Goal: Communication & Community: Answer question/provide support

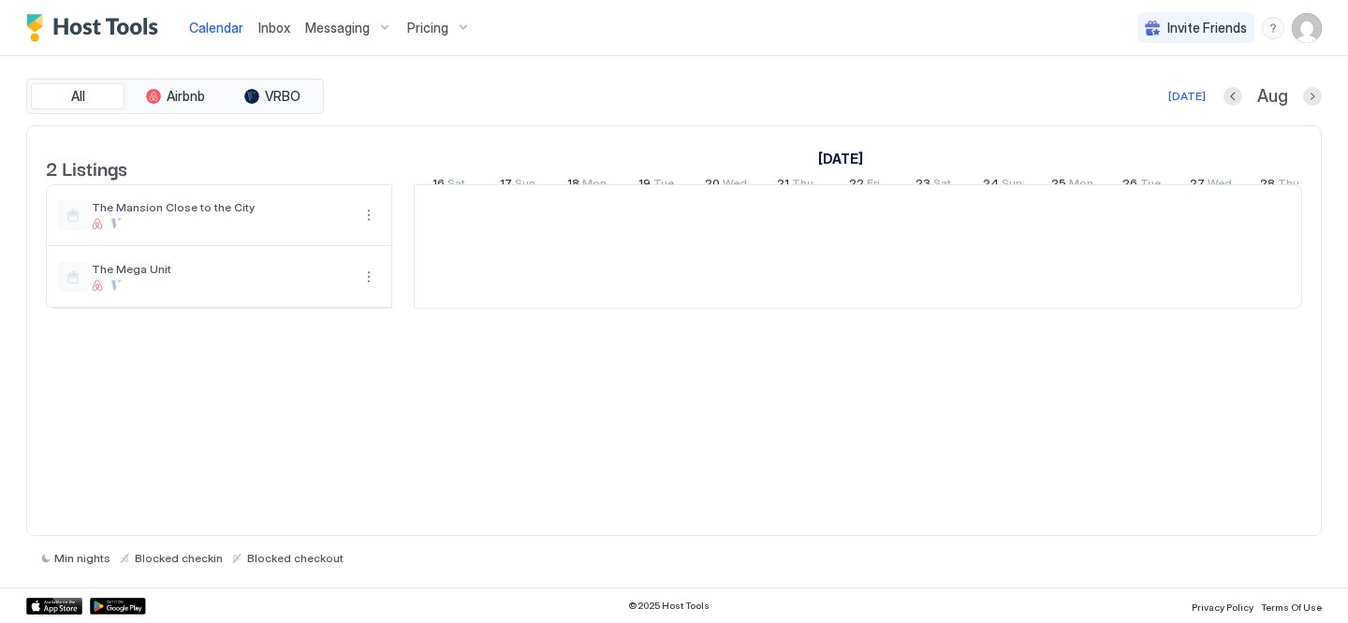
scroll to position [0, 1040]
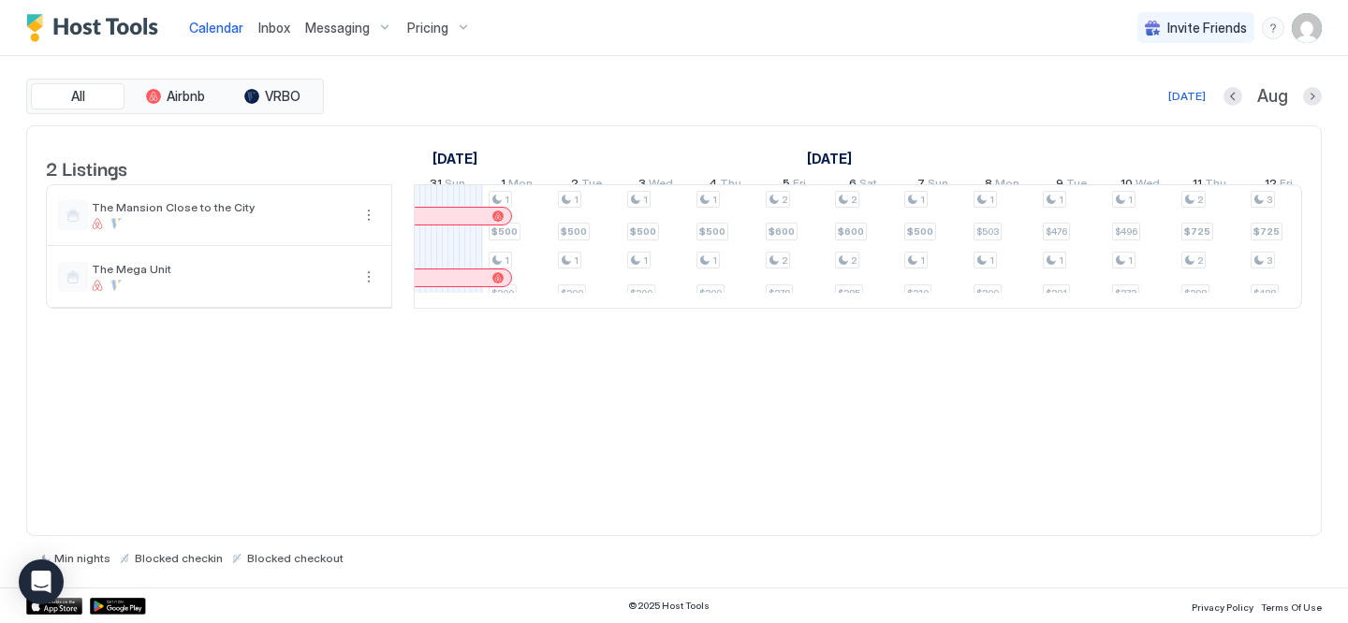
click at [477, 286] on div "[PERSON_NAME]" at bounding box center [374, 278] width 274 height 17
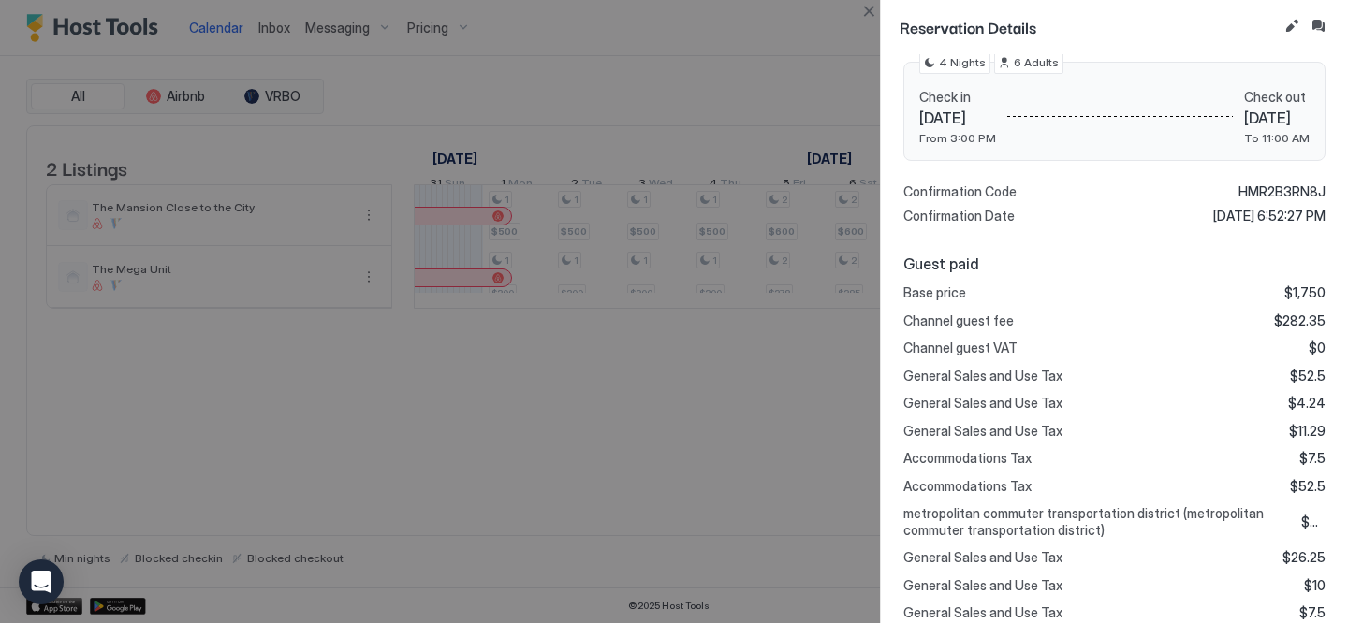
scroll to position [287, 0]
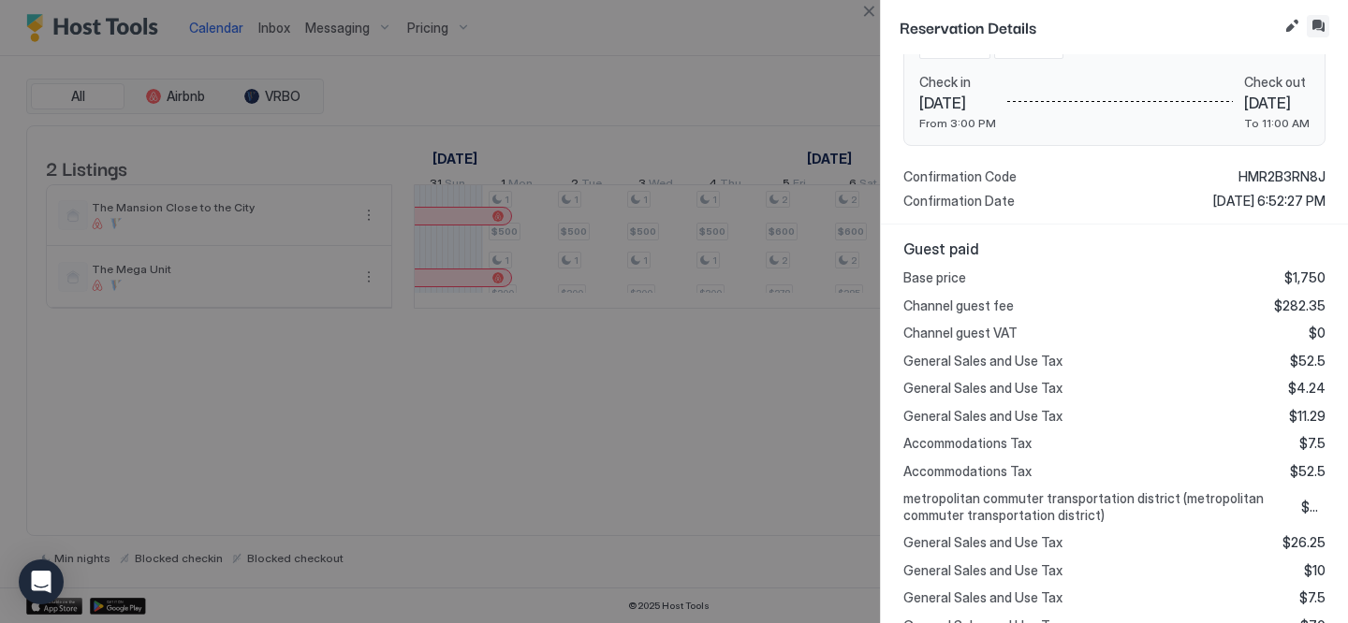
click at [1319, 23] on button "Inbox" at bounding box center [1318, 26] width 22 height 22
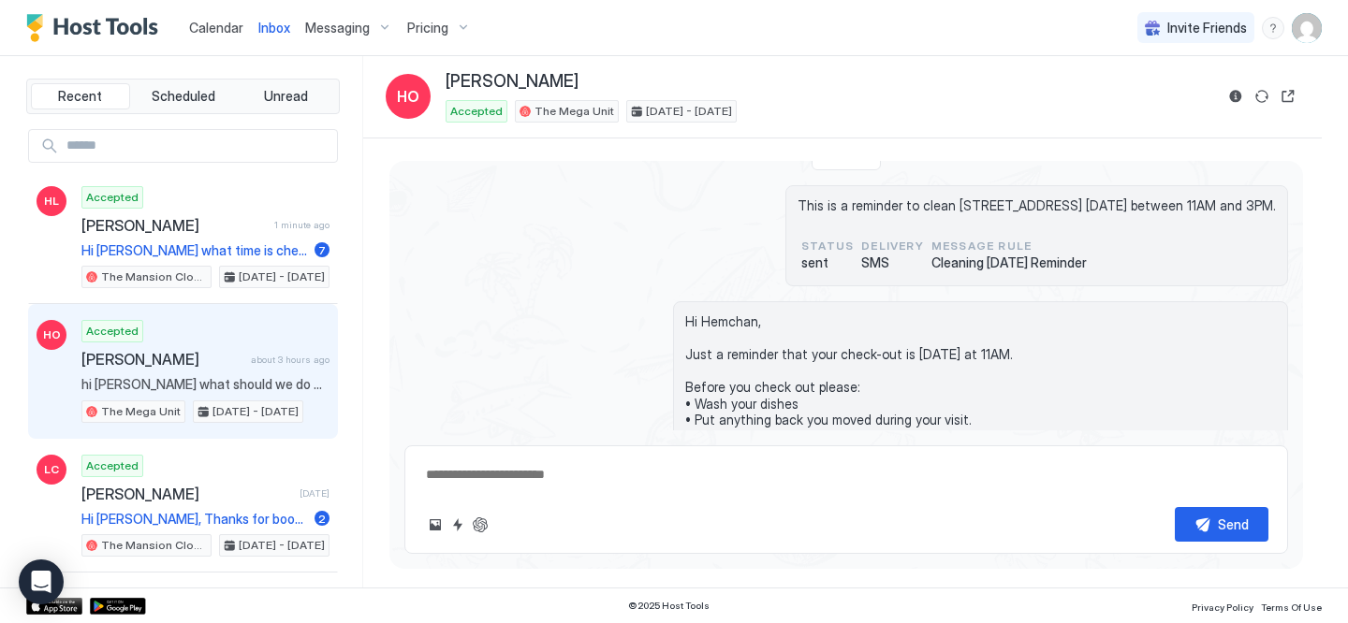
scroll to position [1776, 0]
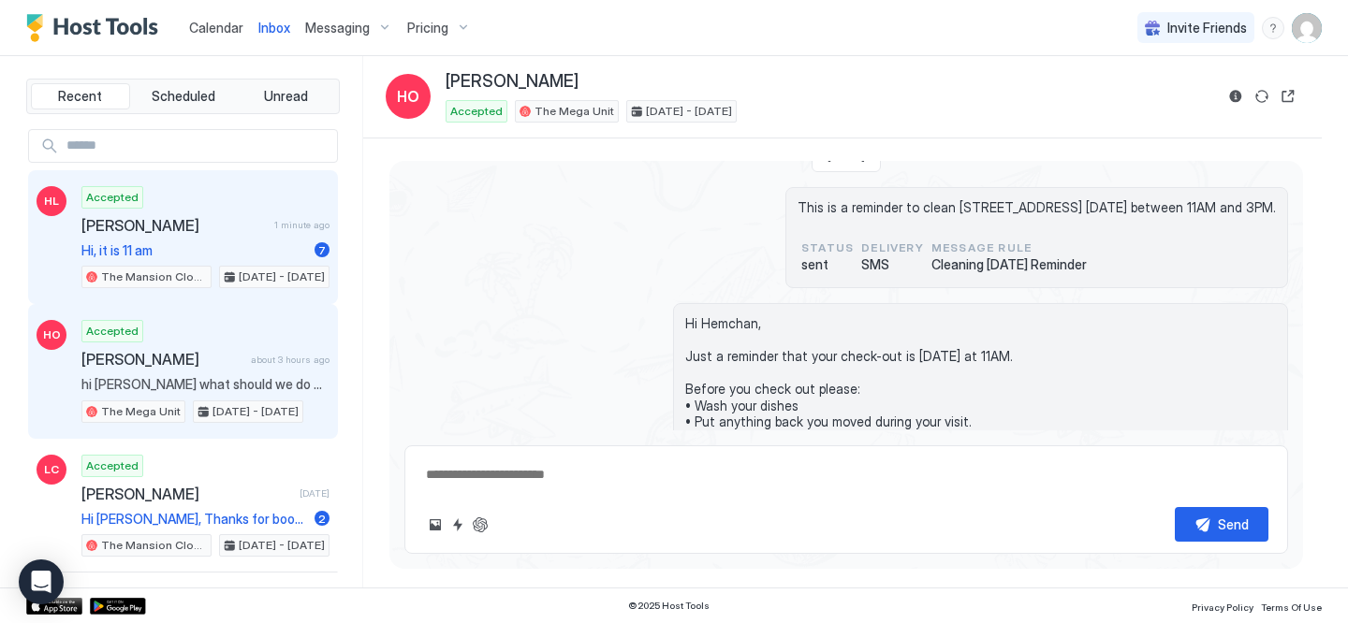
click at [274, 251] on span "Hi, it is 11 am" at bounding box center [194, 250] width 226 height 17
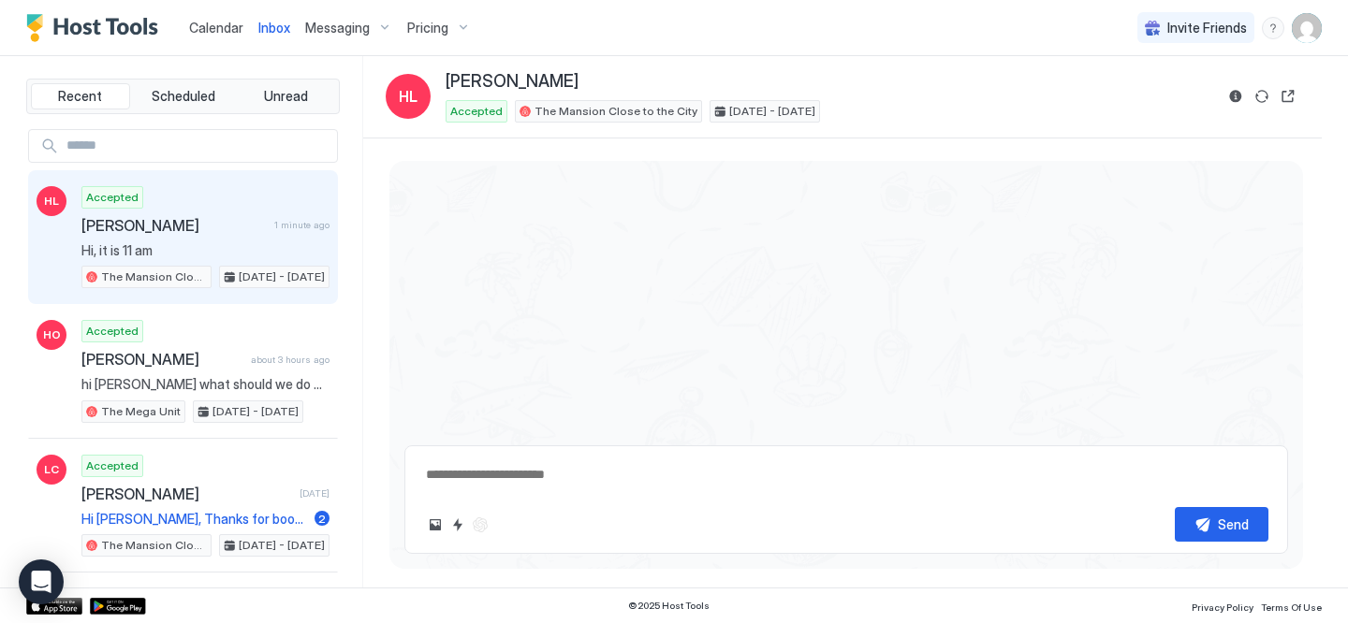
scroll to position [2998, 0]
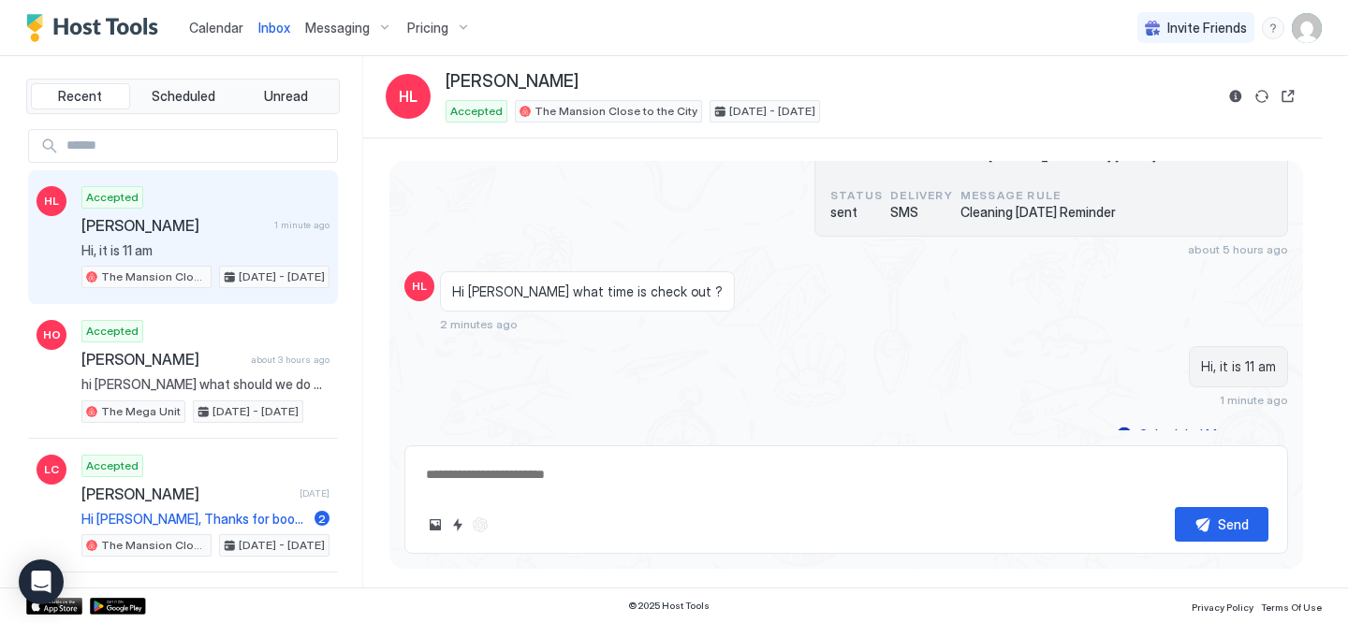
click at [344, 21] on span "Messaging" at bounding box center [337, 28] width 65 height 17
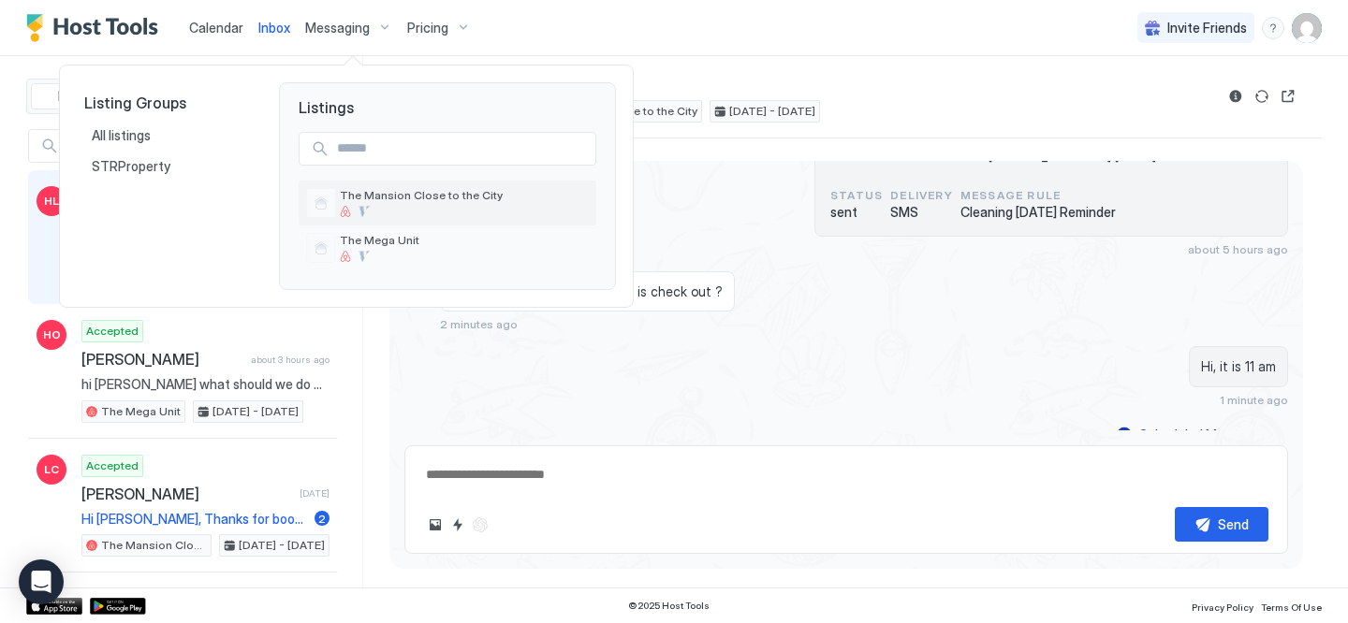
click at [404, 201] on span "The Mansion Close to the City" at bounding box center [464, 195] width 249 height 14
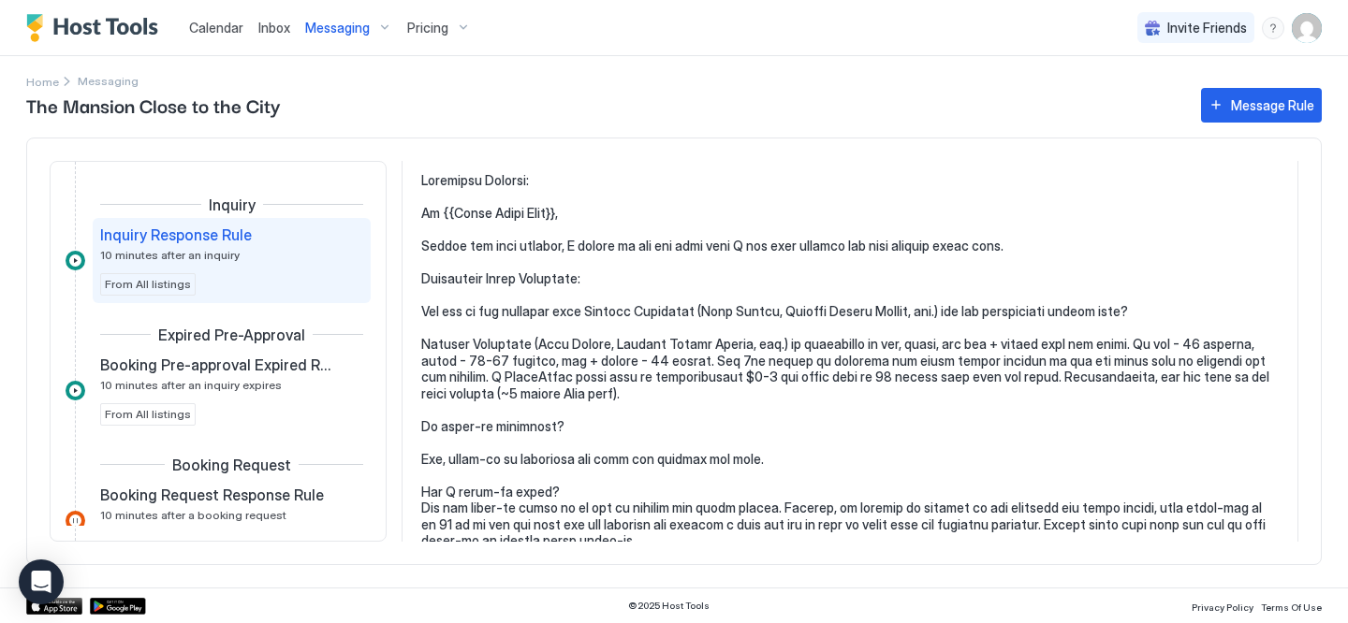
scroll to position [117, 0]
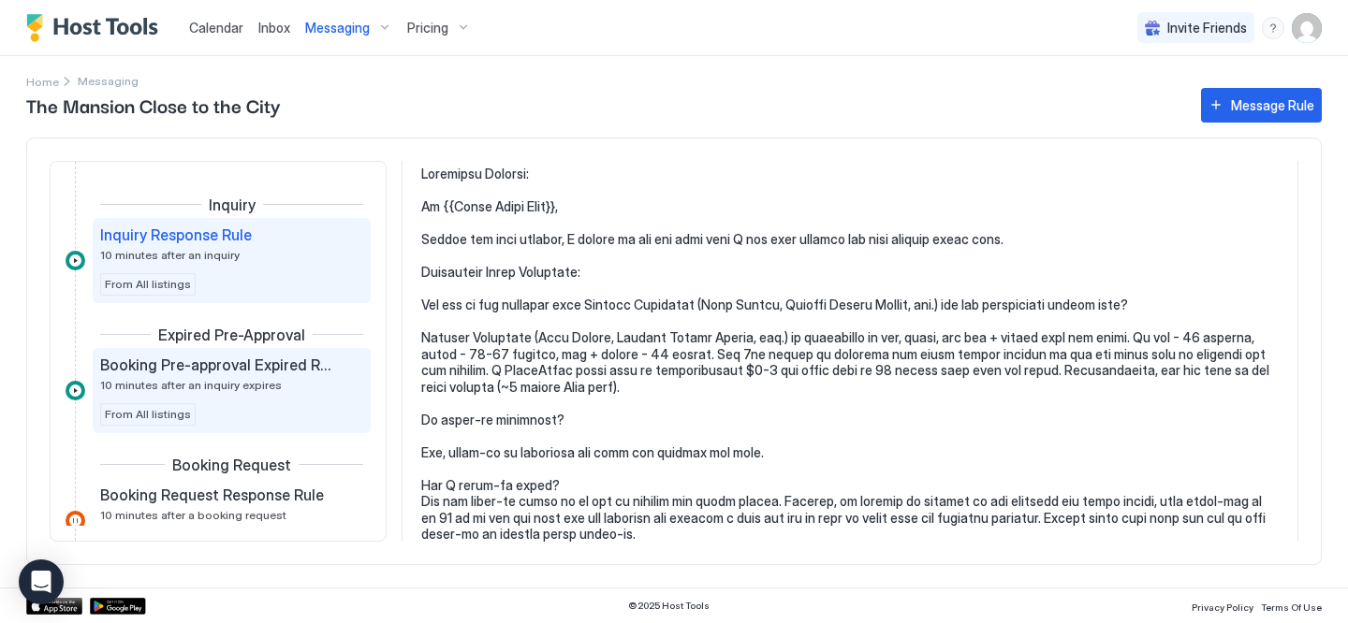
click at [309, 352] on div "Booking Pre-approval Expired Rule 10 minutes after an inquiry expires From All …" at bounding box center [232, 390] width 278 height 85
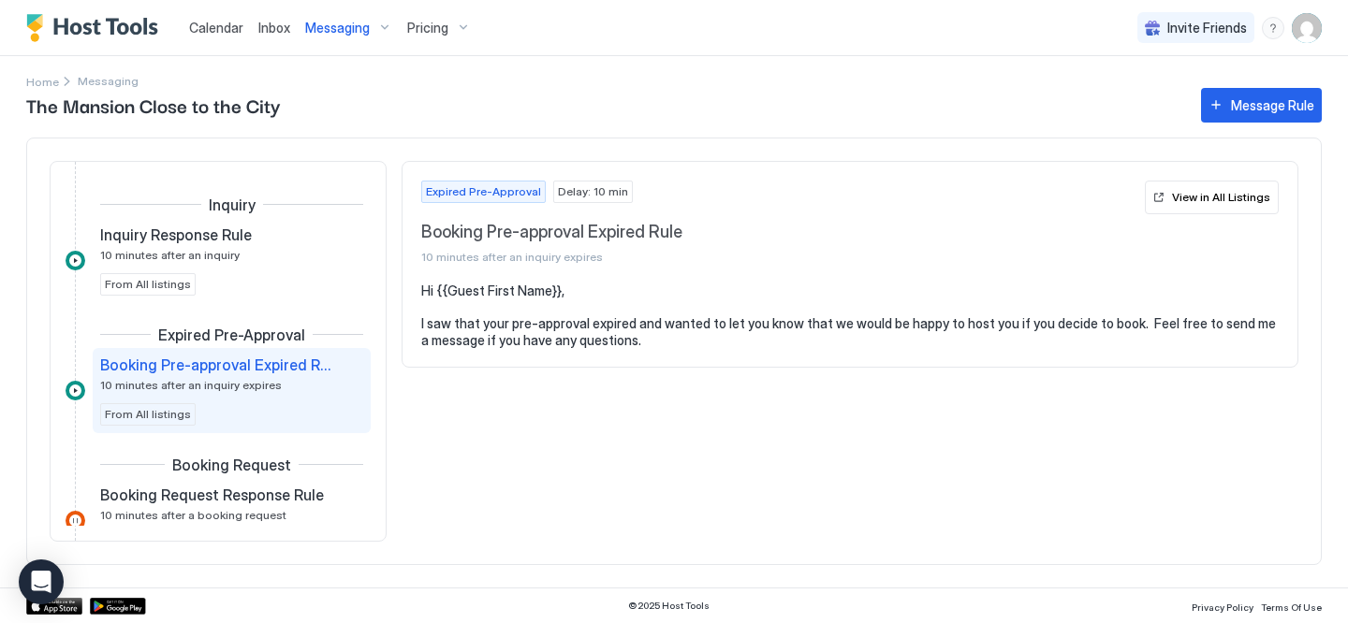
click at [1297, 22] on img "User profile" at bounding box center [1307, 28] width 30 height 30
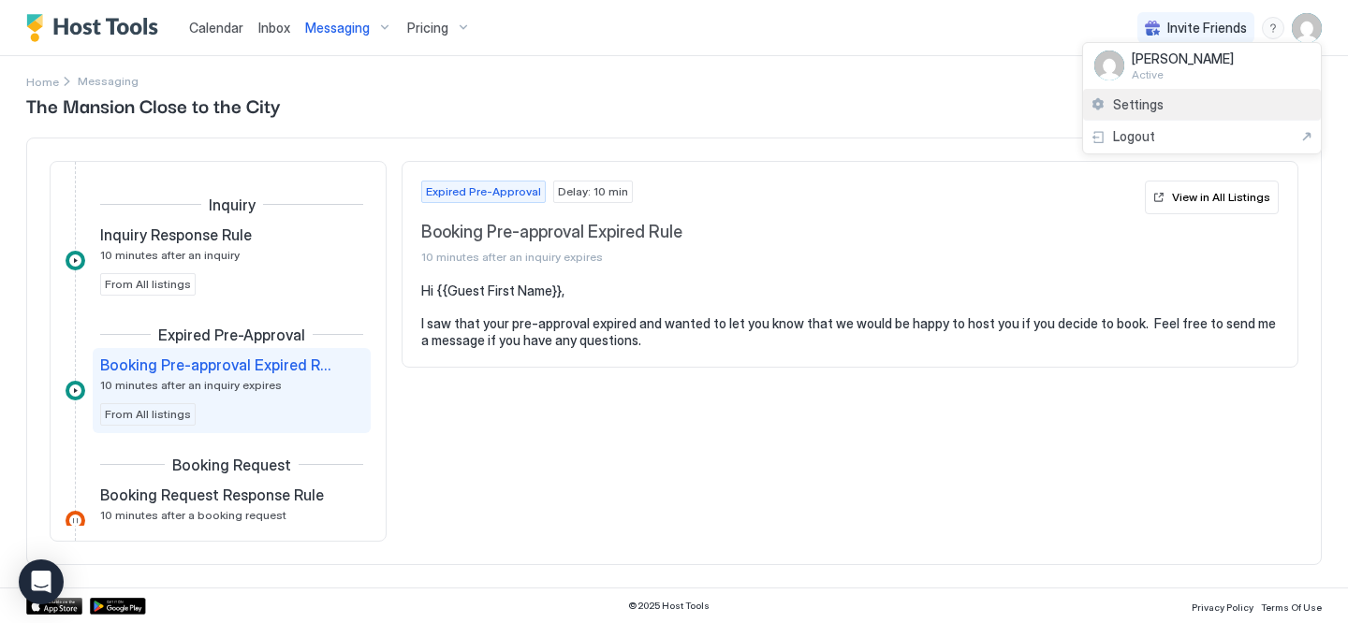
click at [1252, 109] on div "Settings" at bounding box center [1202, 105] width 238 height 33
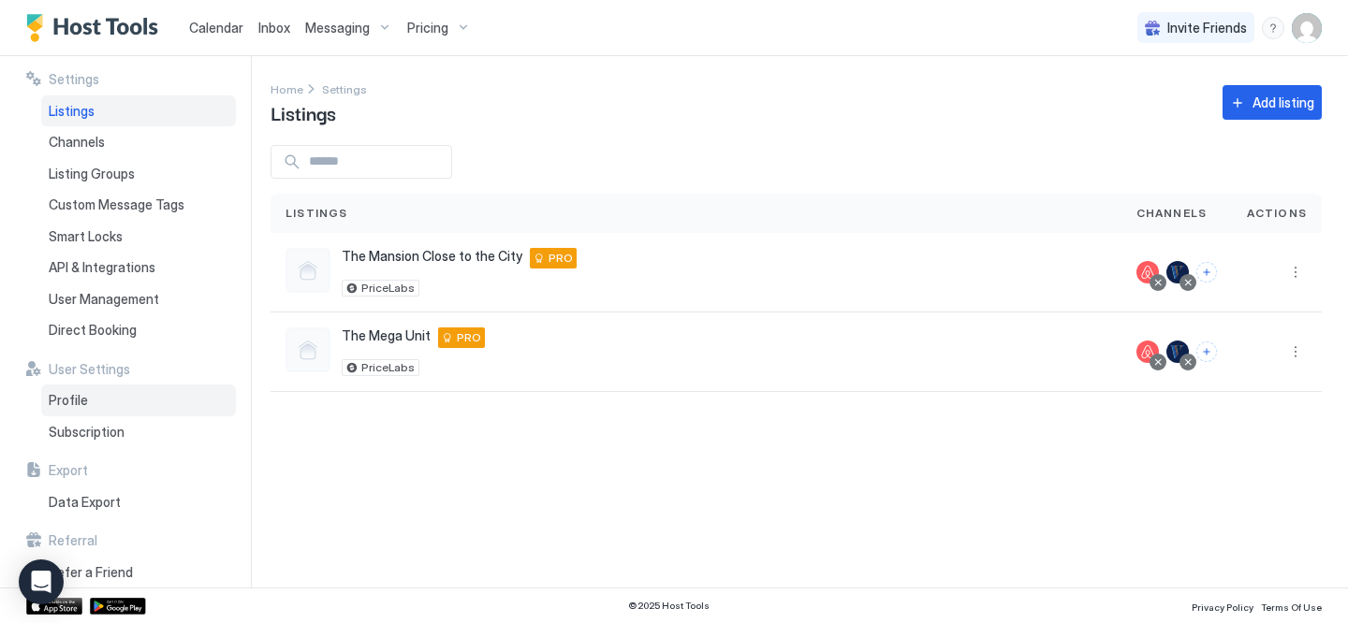
scroll to position [15, 0]
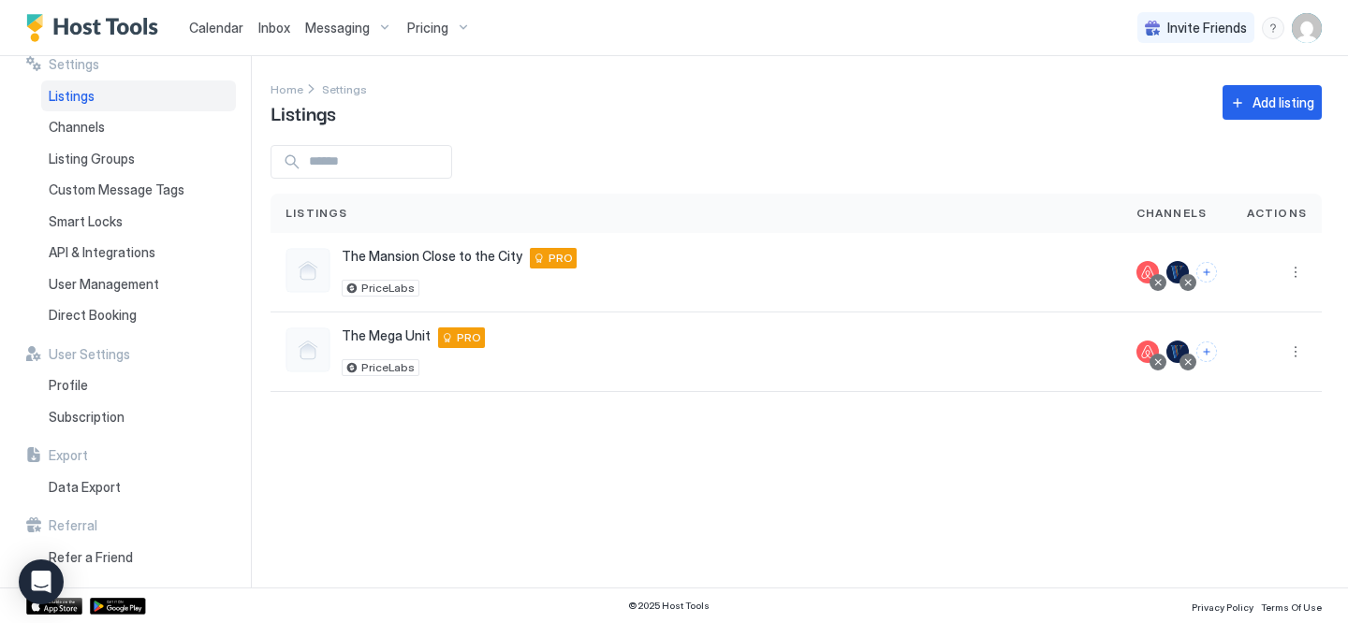
click at [351, 28] on span "Messaging" at bounding box center [337, 28] width 65 height 17
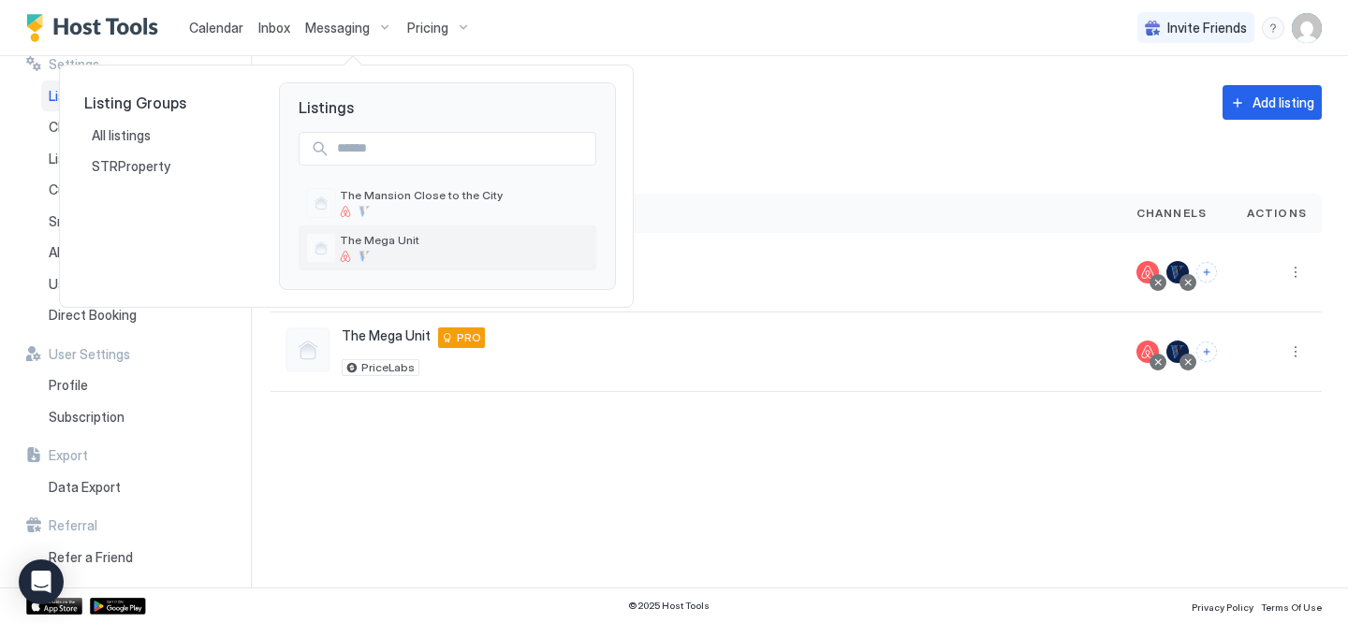
click at [403, 242] on span "The Mega Unit" at bounding box center [464, 240] width 249 height 14
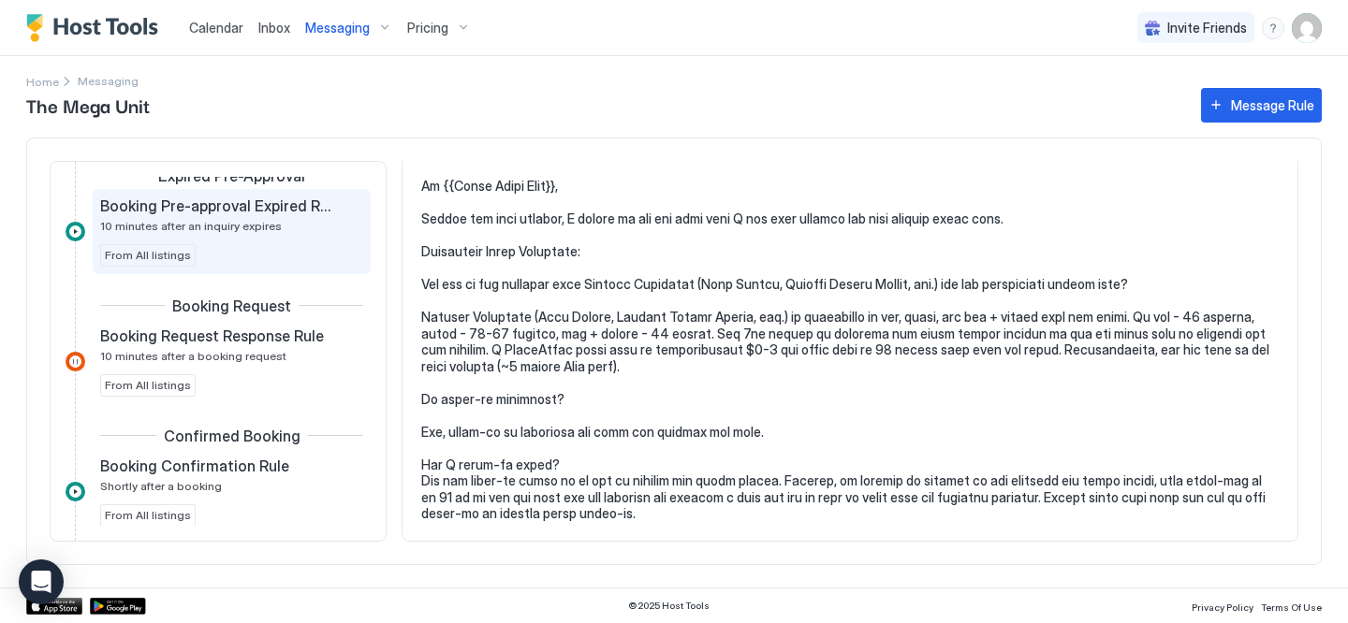
scroll to position [161, 0]
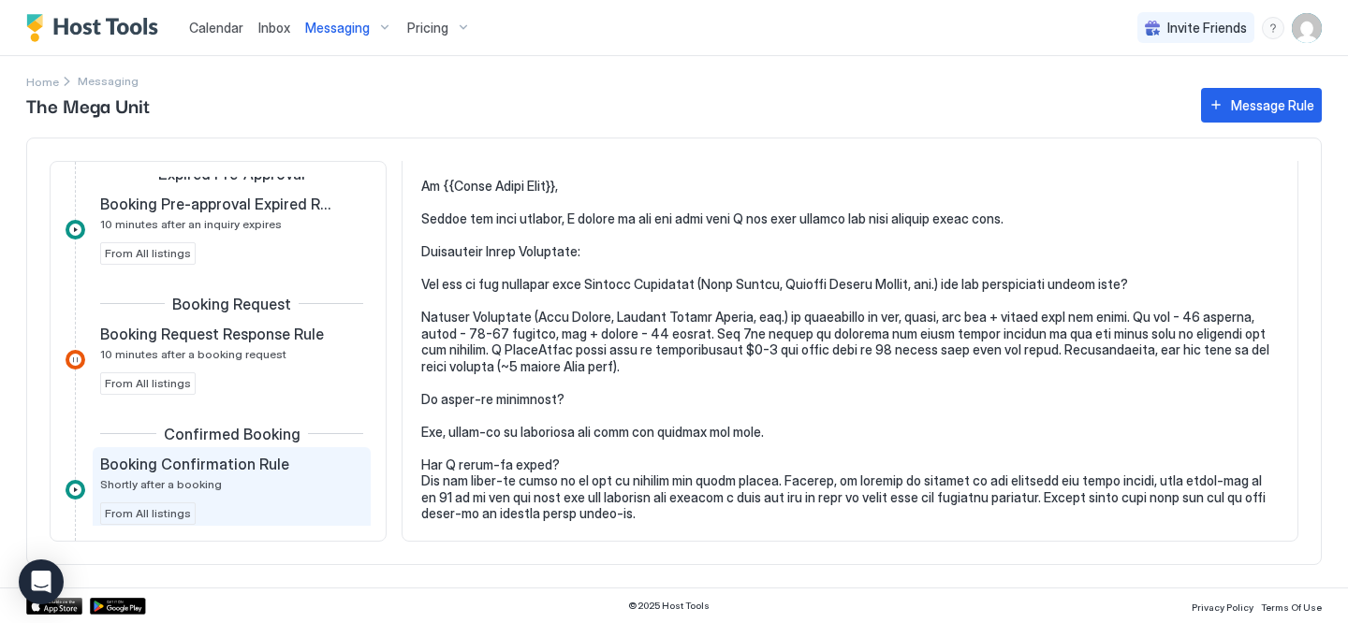
click at [225, 448] on div "Booking Confirmation Rule Shortly after a booking From All listings" at bounding box center [232, 489] width 278 height 85
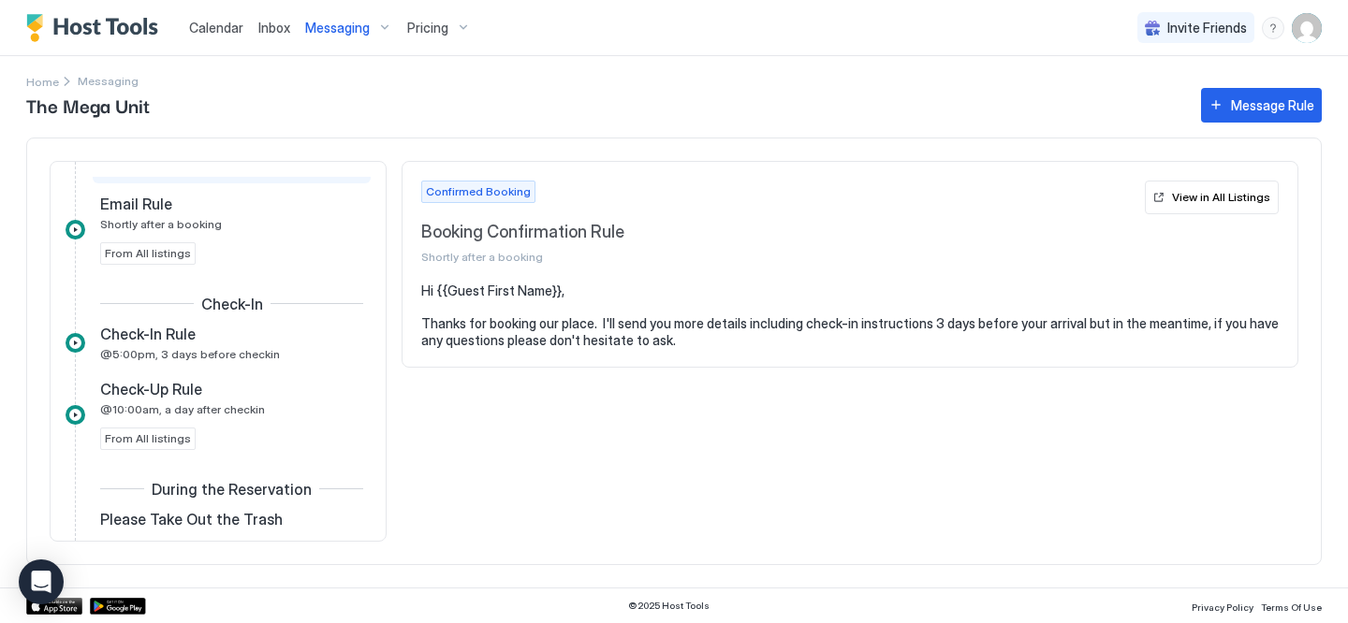
scroll to position [514, 0]
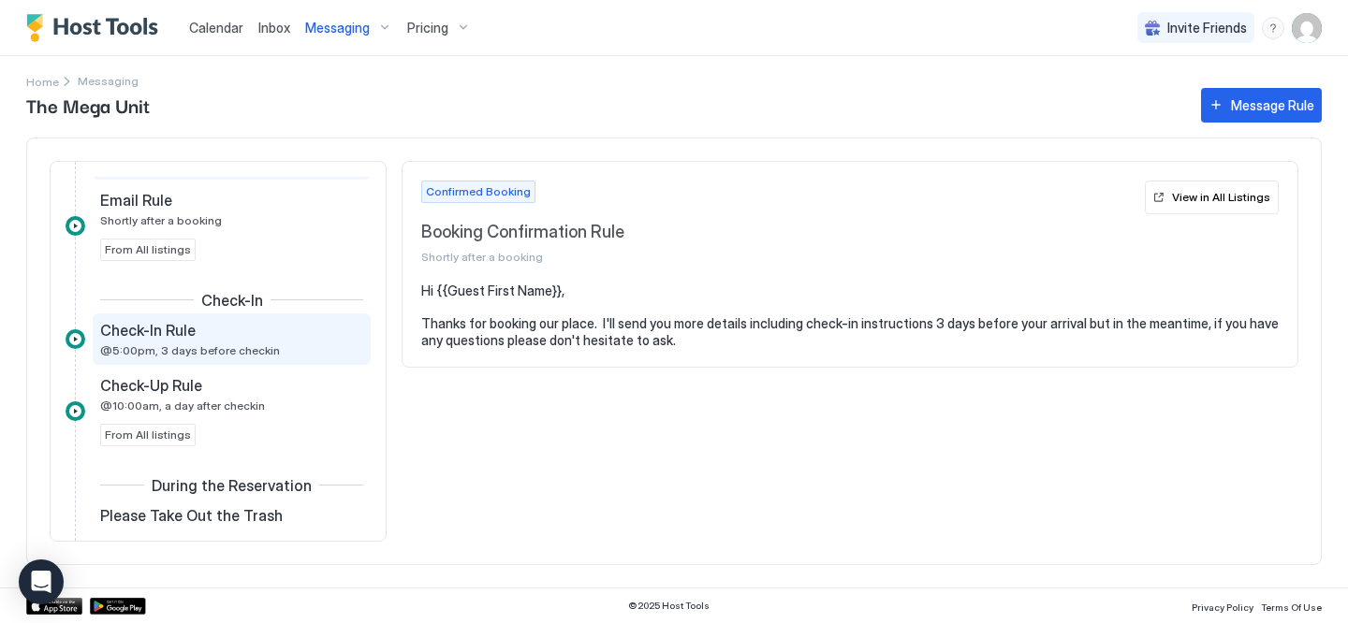
click at [293, 316] on div "Check-In Rule @5:00pm, 3 days before checkin" at bounding box center [232, 339] width 278 height 51
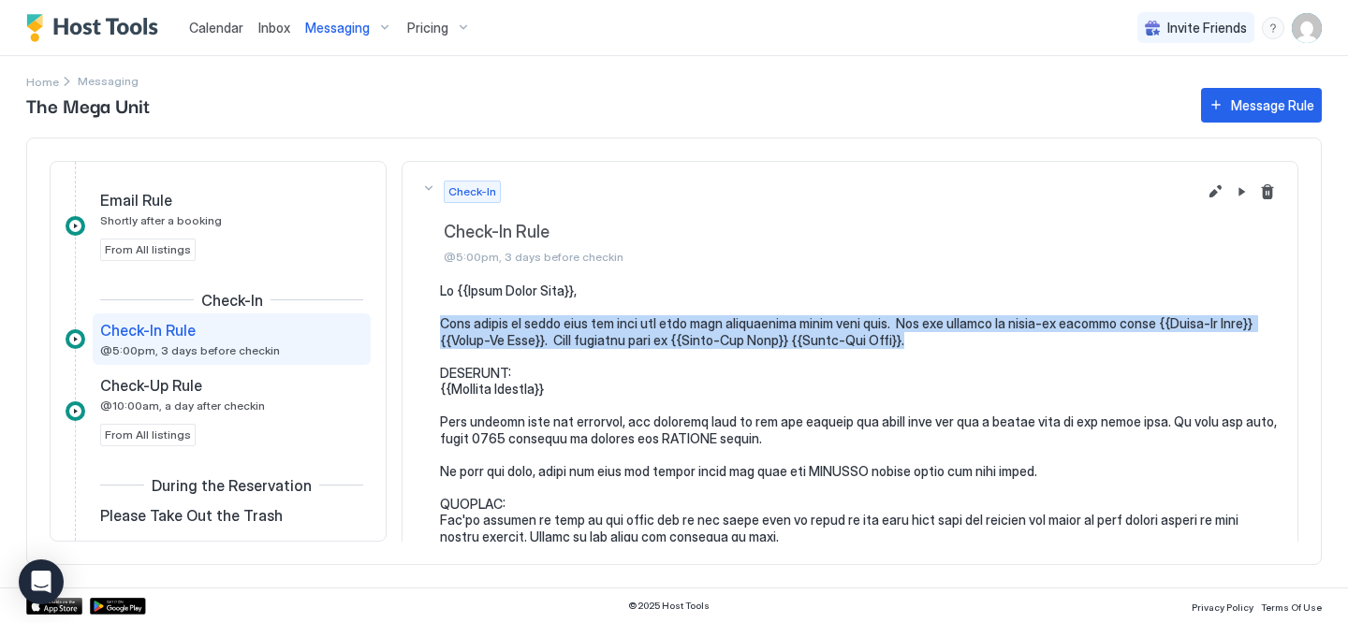
drag, startPoint x: 943, startPoint y: 345, endPoint x: 434, endPoint y: 330, distance: 508.6
click at [434, 330] on div at bounding box center [849, 570] width 857 height 574
copy pre "Just wanted to touch base and give you some more information about your stay. Y…"
click at [354, 32] on span "Messaging" at bounding box center [337, 28] width 65 height 17
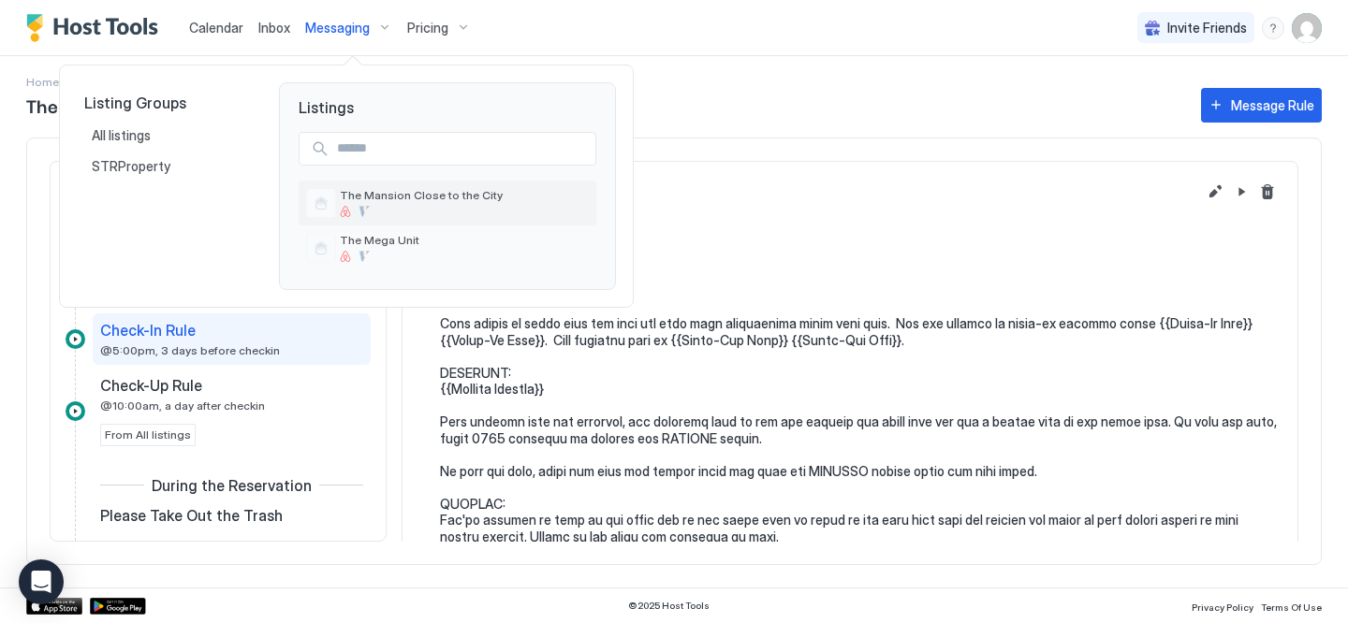
click at [416, 205] on div "The Mansion Close to the City" at bounding box center [464, 202] width 249 height 29
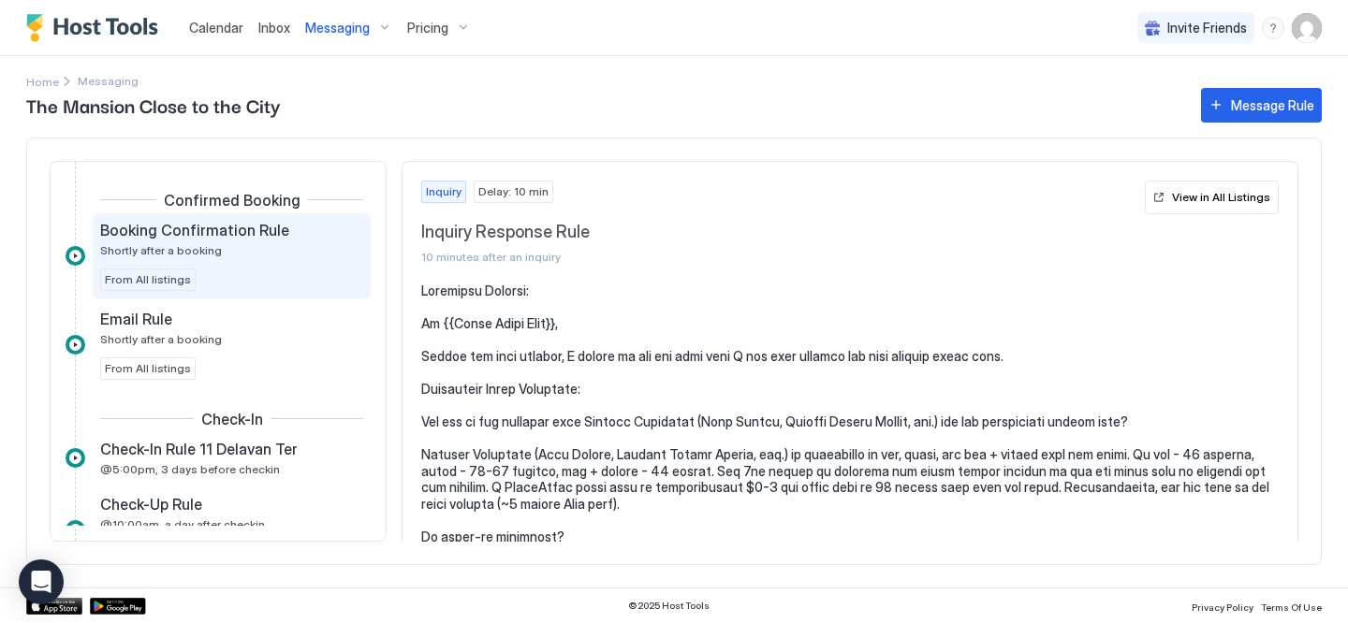
scroll to position [402, 0]
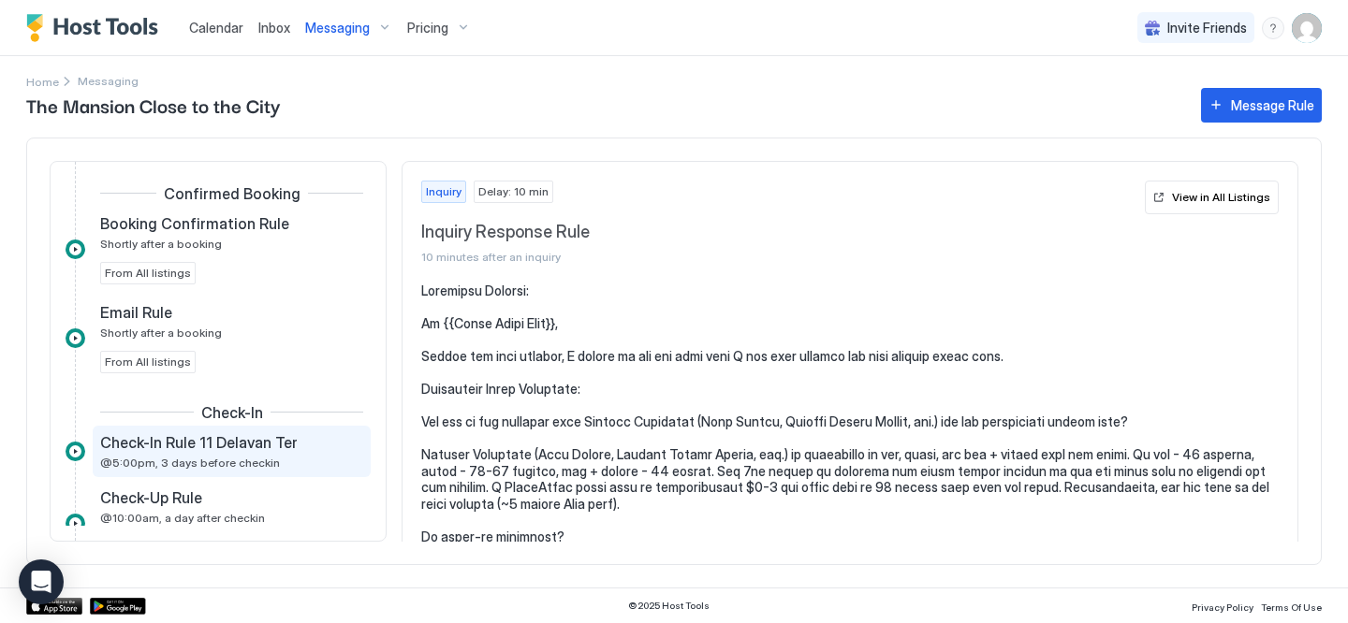
click at [215, 445] on span "Check-In Rule 11 Delavan Ter" at bounding box center [199, 442] width 198 height 19
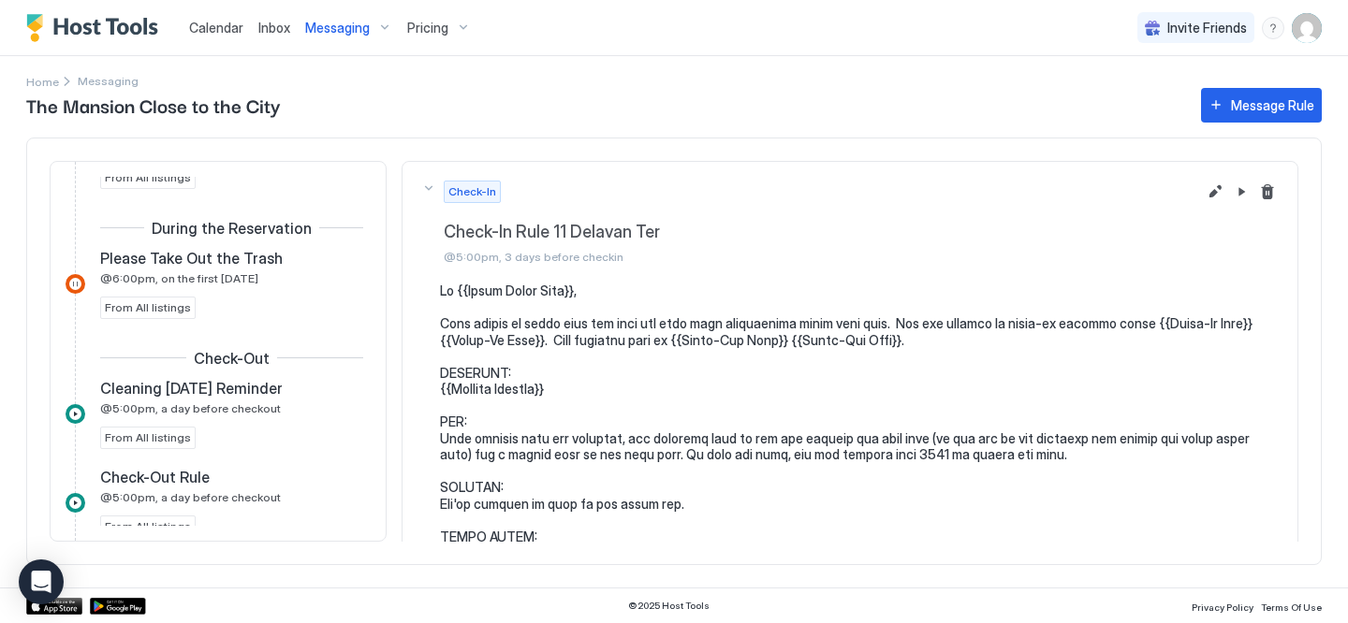
scroll to position [798, 0]
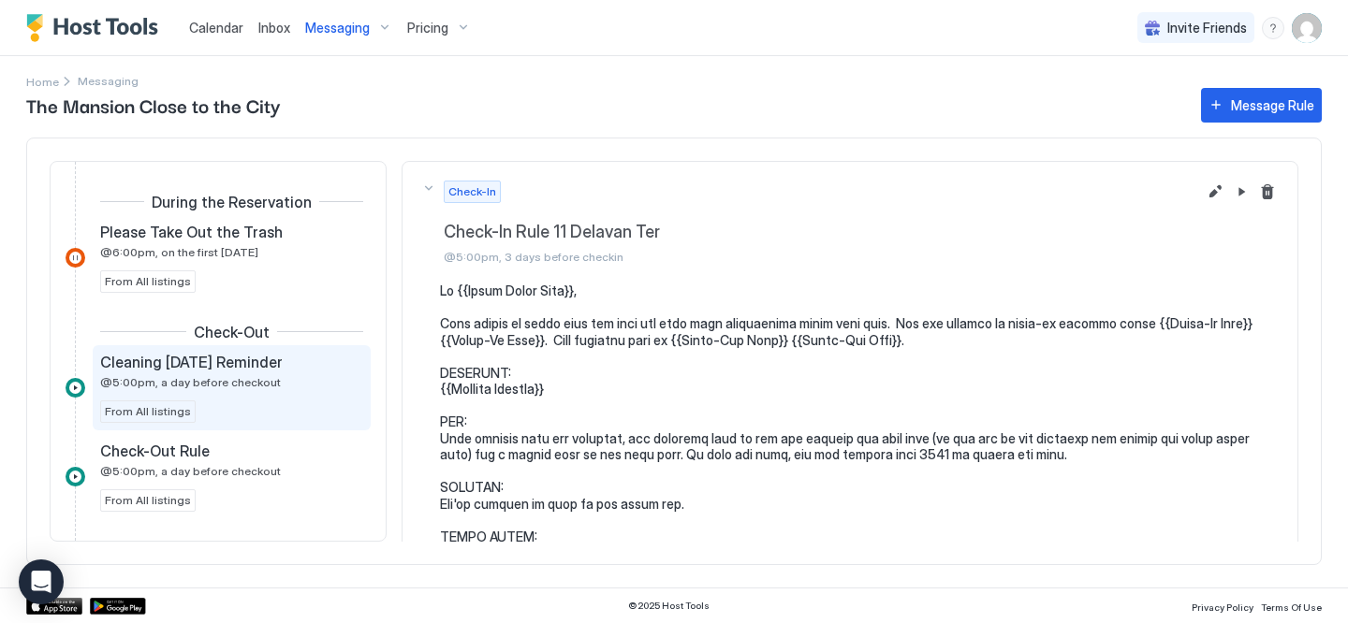
click at [220, 390] on div "Cleaning [DATE] Reminder @5:00pm, a day before checkout From All listings" at bounding box center [231, 388] width 263 height 70
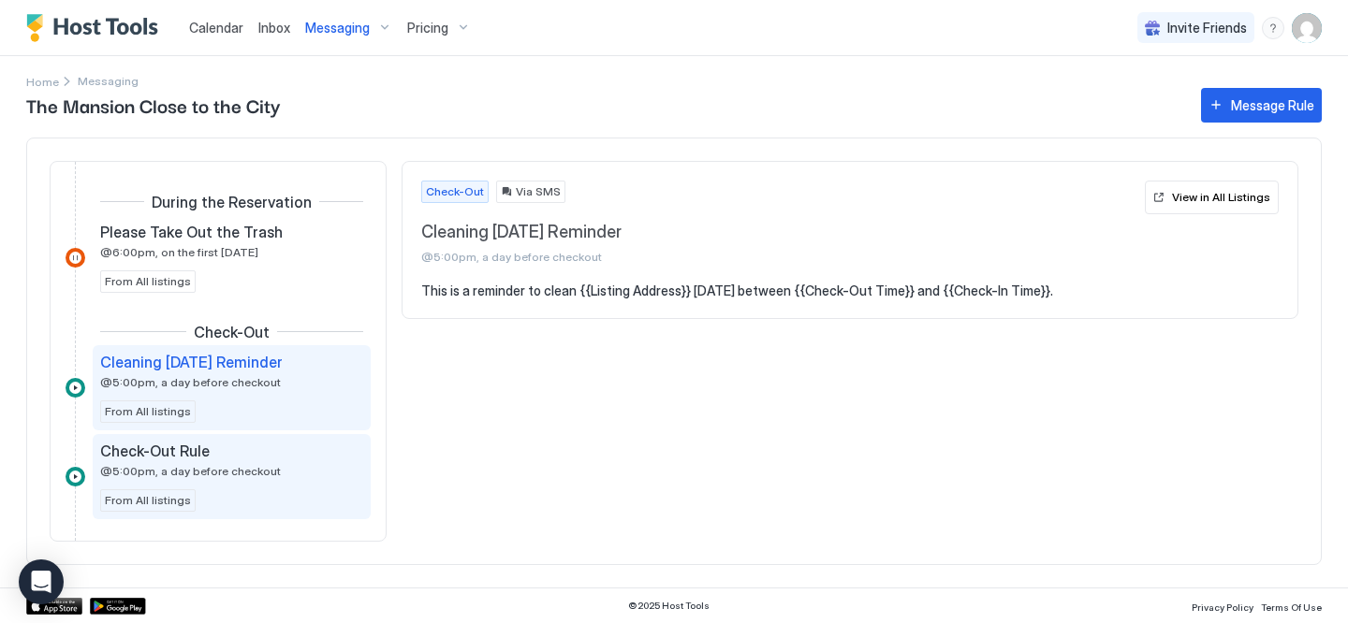
click at [243, 447] on div "Check-Out Rule" at bounding box center [218, 451] width 237 height 19
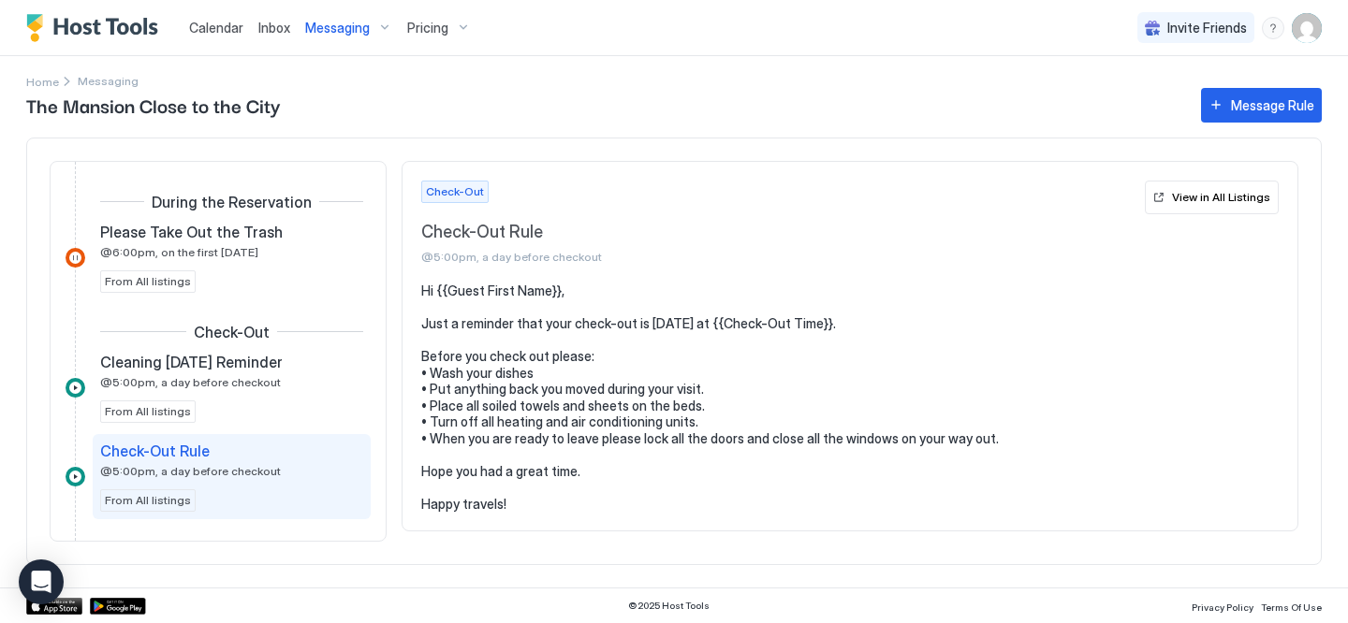
click at [281, 27] on span "Inbox" at bounding box center [274, 28] width 32 height 16
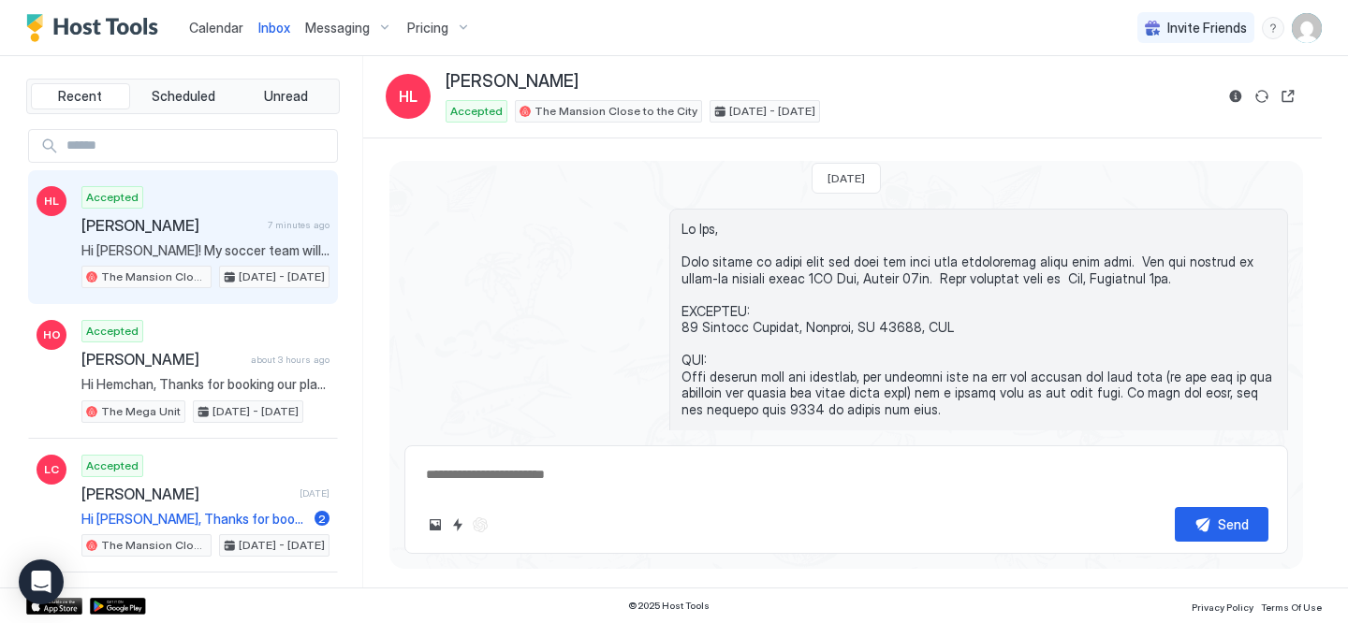
scroll to position [1505, 0]
type textarea "*"
